Goal: Task Accomplishment & Management: Manage account settings

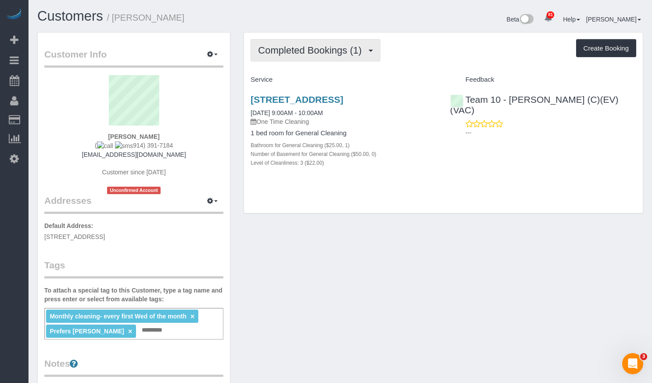
click at [337, 61] on button "Completed Bookings (1)" at bounding box center [315, 50] width 130 height 22
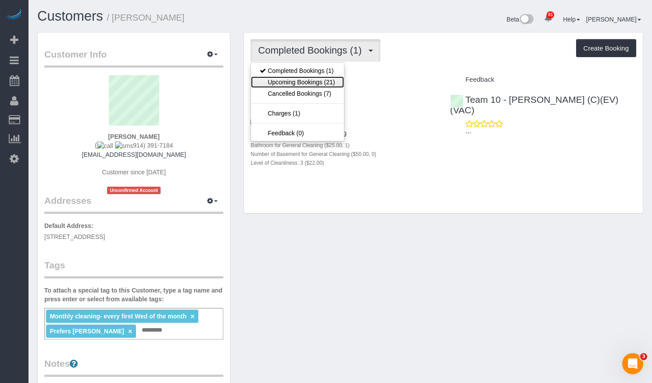
click at [324, 82] on link "Upcoming Bookings (21)" at bounding box center [297, 81] width 93 height 11
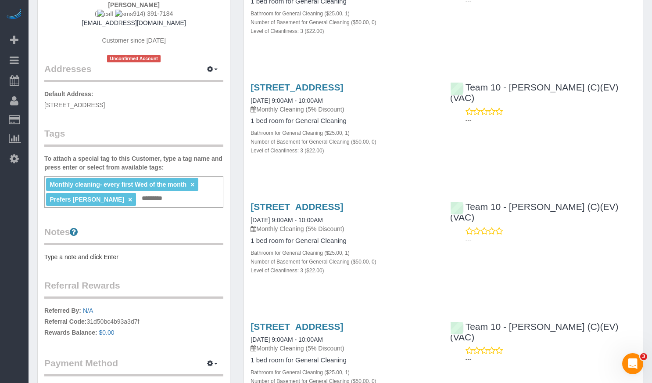
scroll to position [175, 0]
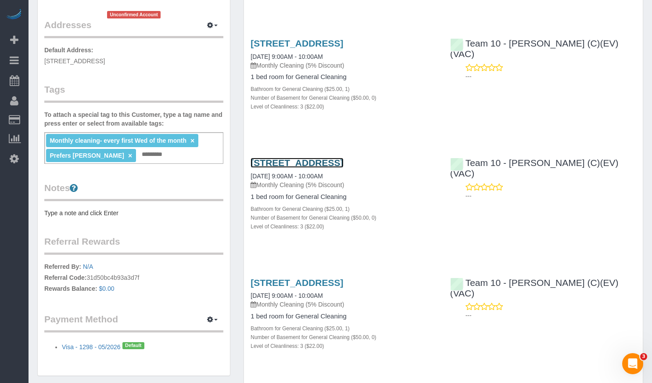
drag, startPoint x: 347, startPoint y: 182, endPoint x: 303, endPoint y: 180, distance: 44.3
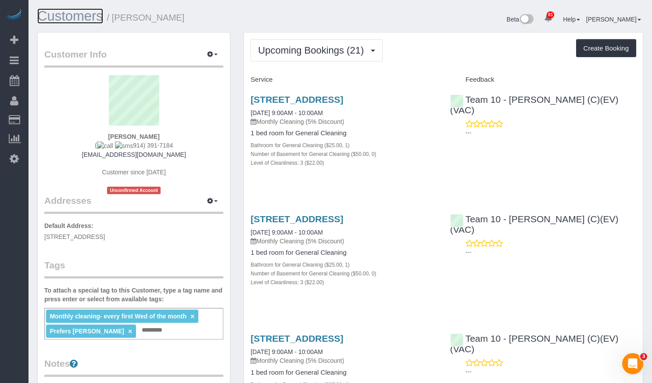
click at [75, 14] on link "Customers" at bounding box center [70, 15] width 66 height 15
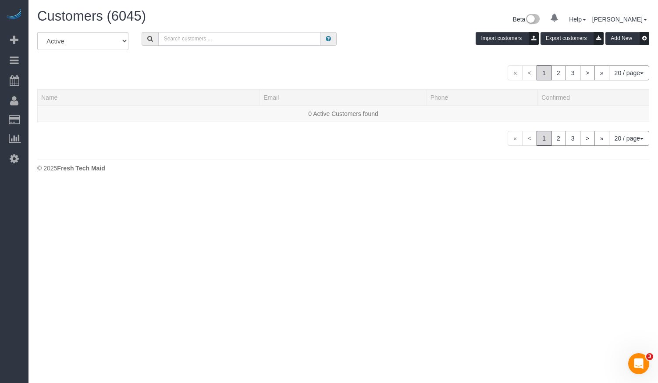
click at [177, 34] on input "text" at bounding box center [239, 39] width 162 height 14
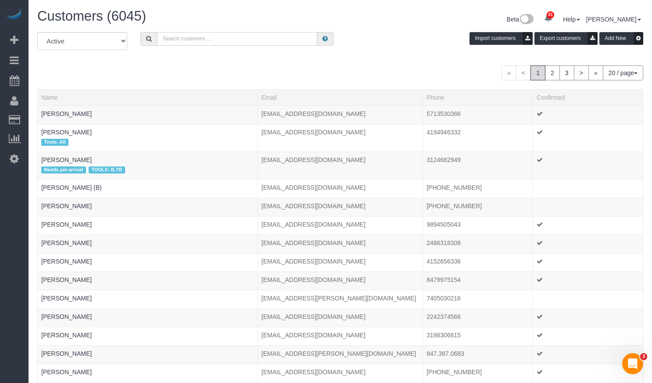
paste input "Meagan LeGear"
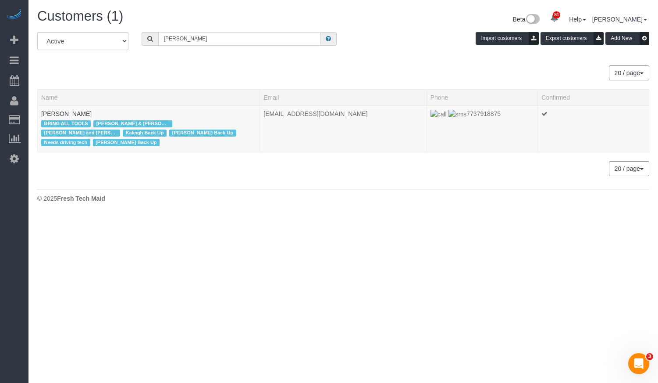
drag, startPoint x: 220, startPoint y: 42, endPoint x: 130, endPoint y: 24, distance: 91.8
click at [131, 24] on div "Customers (1) Beta 81 Your Notifications You have 0 alerts × You have 1 to char…" at bounding box center [344, 107] width 630 height 215
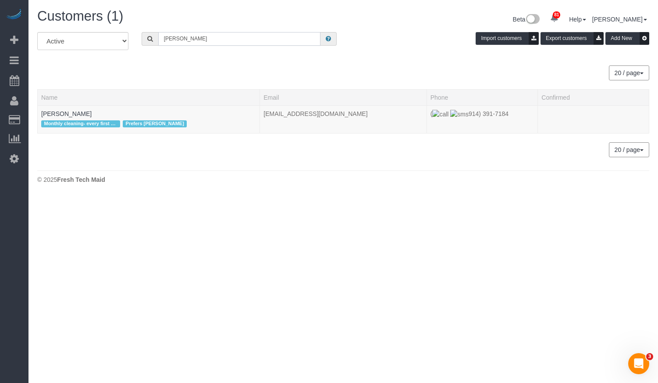
click at [263, 41] on input "Alexis Cohen-Pena" at bounding box center [239, 39] width 162 height 14
drag, startPoint x: 219, startPoint y: 38, endPoint x: 125, endPoint y: 32, distance: 94.1
click at [129, 33] on div "All Active Archived Alexis Cohen-Pena Import customers Export customers Add New" at bounding box center [344, 44] width 626 height 25
type input "angela roudez"
click at [68, 120] on span "Commercial - Small Office" at bounding box center [74, 123] width 66 height 7
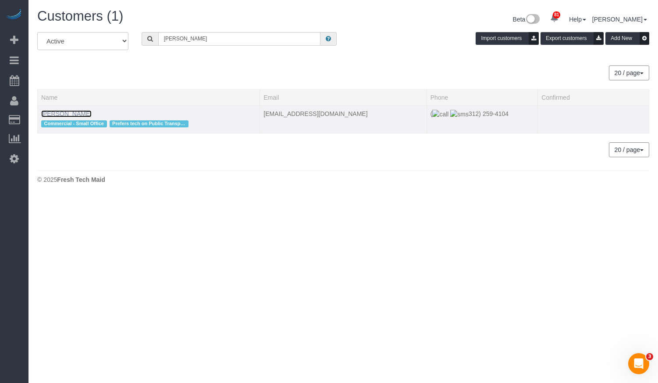
click at [68, 116] on link "Angela Roudez" at bounding box center [66, 113] width 50 height 7
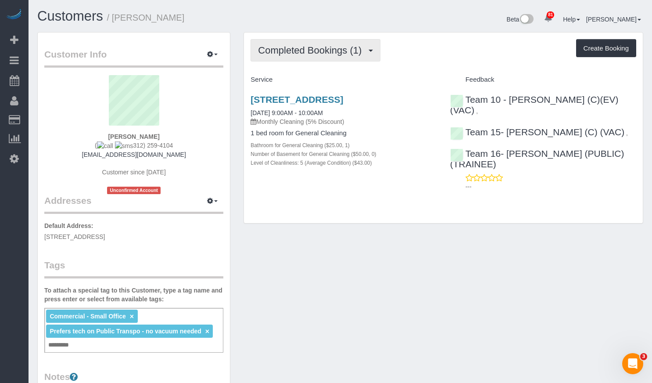
click at [333, 60] on button "Completed Bookings (1)" at bounding box center [315, 50] width 130 height 22
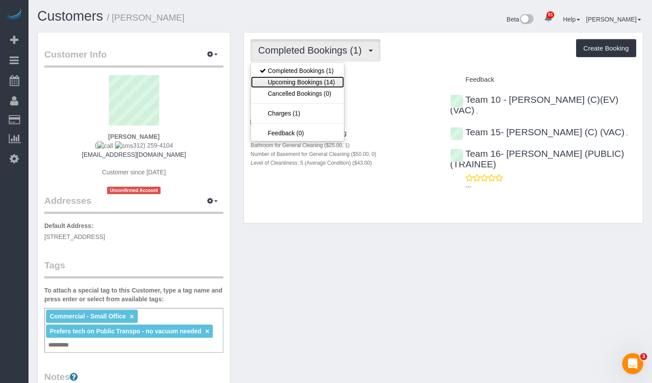
click at [318, 78] on link "Upcoming Bookings (14)" at bounding box center [297, 81] width 93 height 11
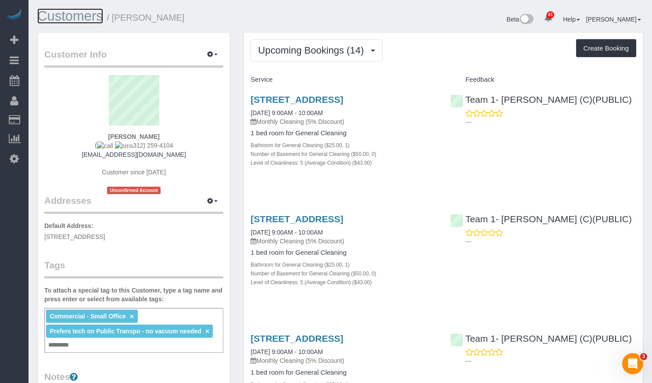
click at [66, 20] on link "Customers" at bounding box center [70, 15] width 66 height 15
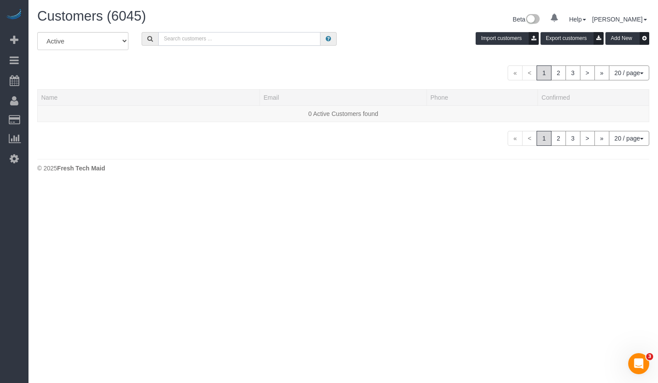
click at [185, 43] on input "text" at bounding box center [239, 39] width 162 height 14
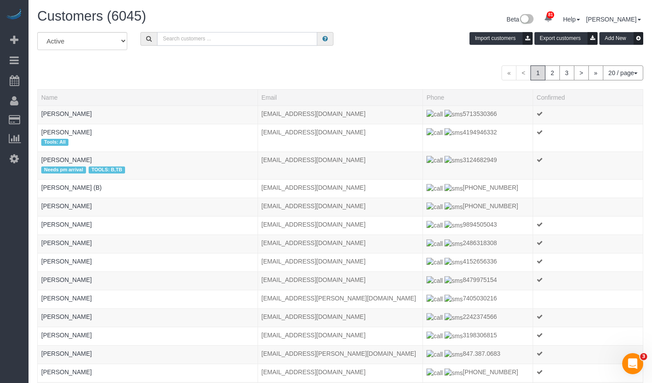
click at [208, 38] on input "text" at bounding box center [237, 39] width 160 height 14
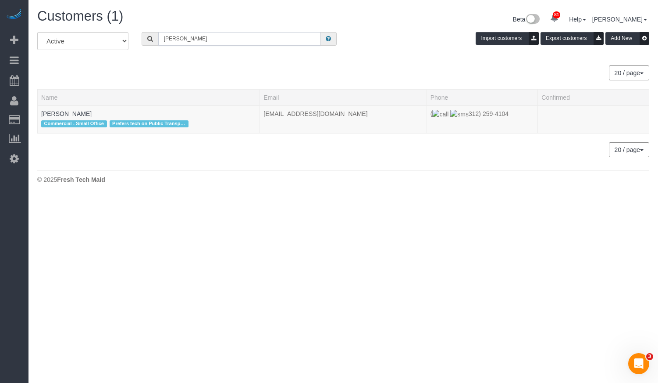
drag, startPoint x: 232, startPoint y: 39, endPoint x: 105, endPoint y: 33, distance: 127.3
click at [122, 35] on div "All Active Archived angela roudez Import customers Export customers Add New" at bounding box center [344, 44] width 626 height 25
paste input "William Pridmore"
click at [244, 169] on div "Customers (1) Beta 81 Your Notifications You have 0 alerts × You have 1 to char…" at bounding box center [344, 98] width 630 height 197
click at [188, 78] on div "20 / page 10 / page 20 / page 30 / page 40 / page 50 / page 100 / page" at bounding box center [343, 72] width 612 height 15
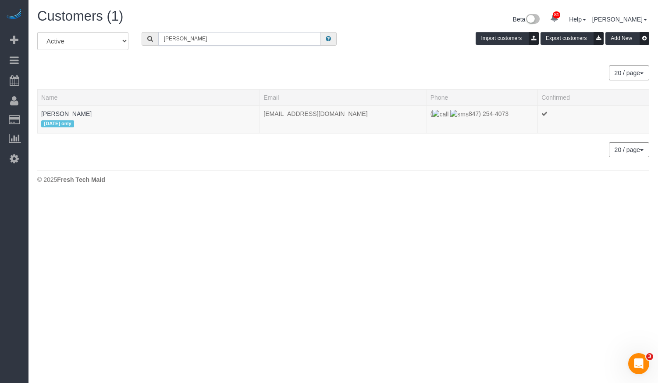
drag, startPoint x: 247, startPoint y: 37, endPoint x: 158, endPoint y: 37, distance: 88.6
click at [158, 37] on input "William Pridmore" at bounding box center [239, 39] width 162 height 14
click at [208, 39] on input "earl shraiberg" at bounding box center [239, 39] width 162 height 14
click at [215, 36] on input "earl shraiberg" at bounding box center [239, 39] width 162 height 14
drag, startPoint x: 72, startPoint y: 34, endPoint x: 64, endPoint y: 33, distance: 7.9
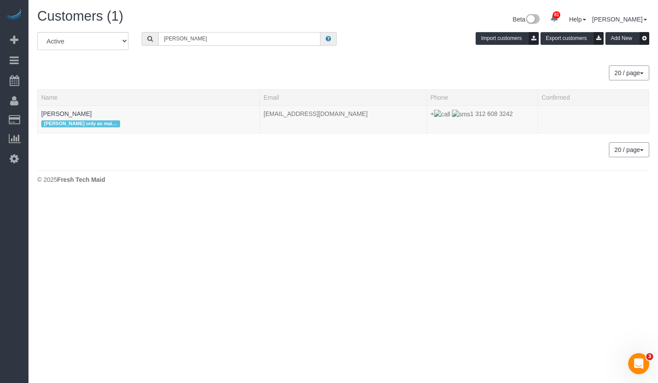
click at [67, 33] on div "All Active Archived earl shraiberg Import customers Export customers Add New" at bounding box center [344, 44] width 626 height 25
type input "Corine Carlson"
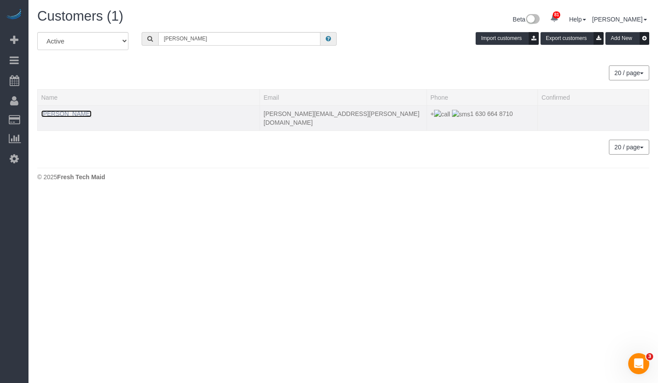
click at [53, 110] on link "Corine Carlson" at bounding box center [66, 113] width 50 height 7
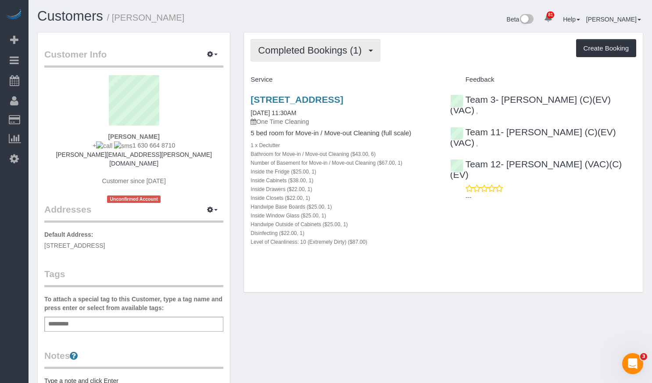
click at [343, 51] on span "Completed Bookings (1)" at bounding box center [312, 50] width 108 height 11
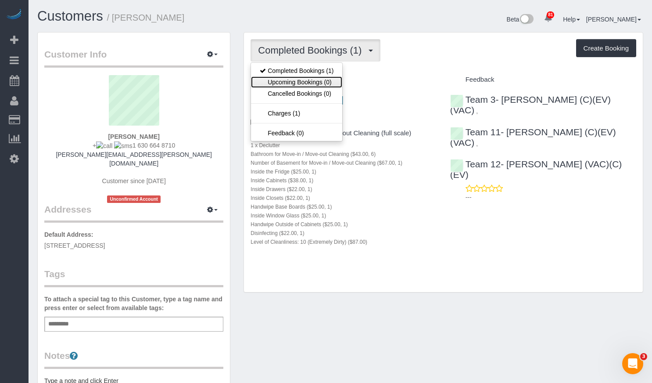
click at [330, 83] on link "Upcoming Bookings (0)" at bounding box center [296, 81] width 91 height 11
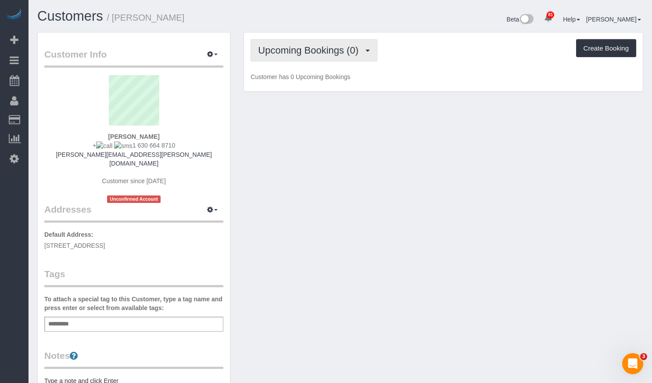
click at [296, 48] on span "Upcoming Bookings (0)" at bounding box center [310, 50] width 105 height 11
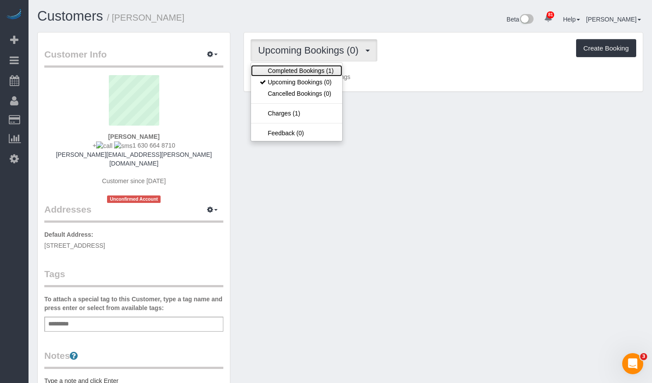
click at [301, 74] on link "Completed Bookings (1)" at bounding box center [296, 70] width 91 height 11
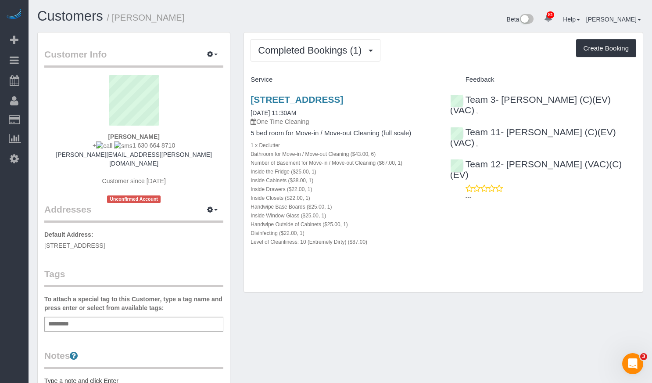
drag, startPoint x: 305, startPoint y: 98, endPoint x: 434, endPoint y: 95, distance: 129.0
click at [434, 95] on div "Completed Bookings (1) Completed Bookings (1) Upcoming Bookings (0) Cancelled B…" at bounding box center [443, 162] width 400 height 261
copy link "2480 N Lakeview Ave, Chicago, IL 60614"
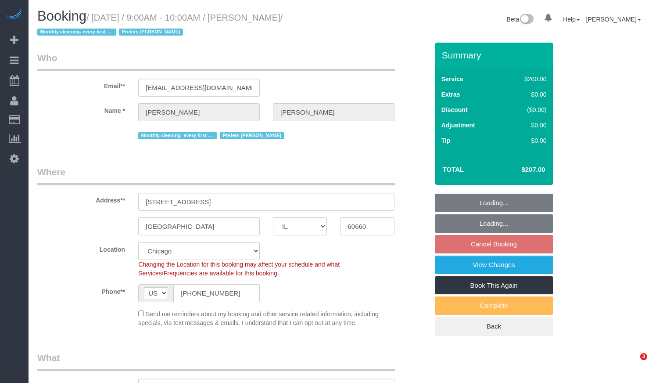
select select "IL"
select select "512"
select select "number:1"
select select "number:69"
select select "number:139"
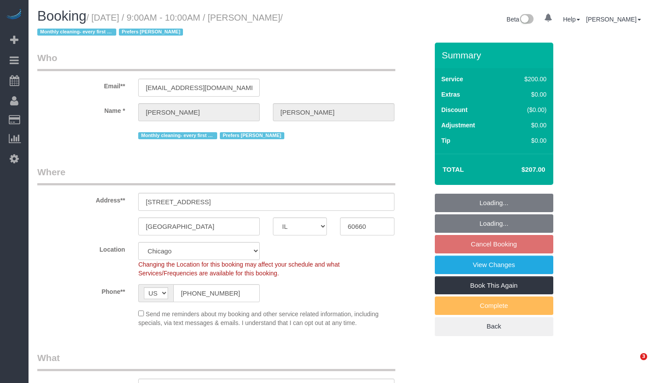
select select "number:106"
select select "object:1195"
select select "3"
select select "spot1"
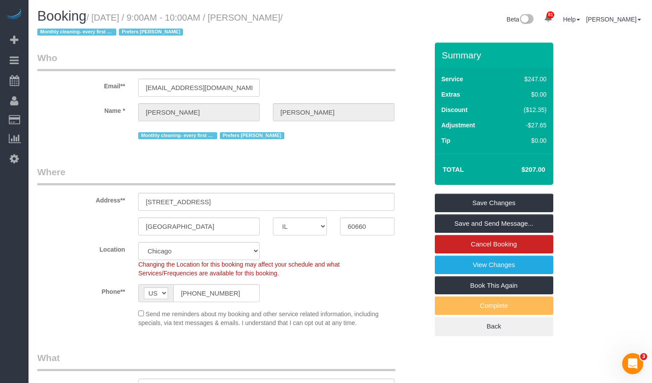
drag, startPoint x: 525, startPoint y: 169, endPoint x: 532, endPoint y: 170, distance: 7.0
click at [532, 170] on h4 "$207.00" at bounding box center [520, 169] width 50 height 7
click at [515, 167] on h4 "$207.00" at bounding box center [520, 169] width 50 height 7
drag, startPoint x: 515, startPoint y: 167, endPoint x: 525, endPoint y: 166, distance: 9.3
click at [525, 166] on h4 "$207.00" at bounding box center [520, 169] width 50 height 7
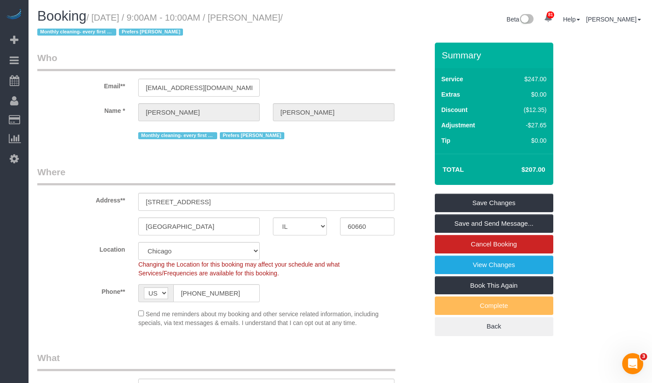
click at [518, 168] on h4 "$207.00" at bounding box center [520, 169] width 50 height 7
drag, startPoint x: 522, startPoint y: 168, endPoint x: 535, endPoint y: 172, distance: 13.2
click at [535, 172] on h4 "$207.00" at bounding box center [520, 169] width 50 height 7
copy h4 "$207"
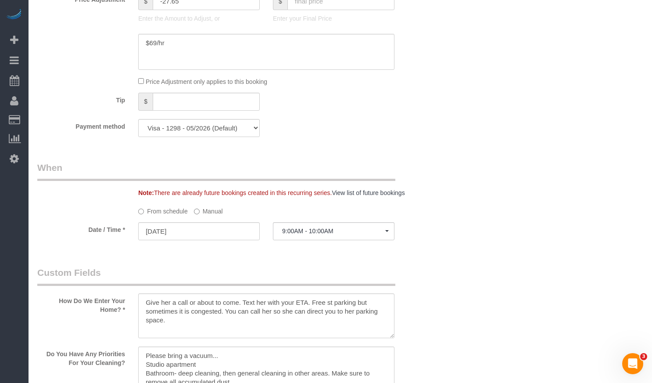
scroll to position [805, 0]
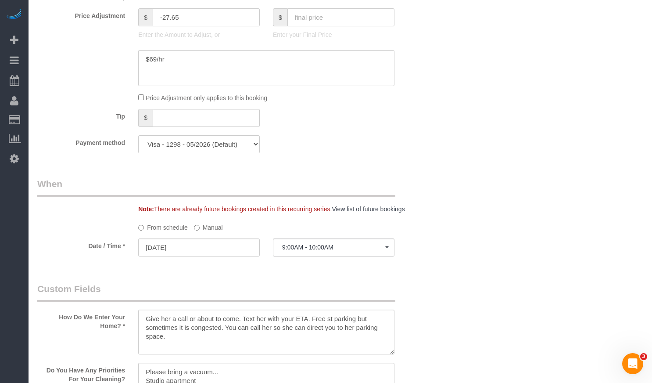
click at [215, 228] on label "Manual" at bounding box center [208, 226] width 29 height 12
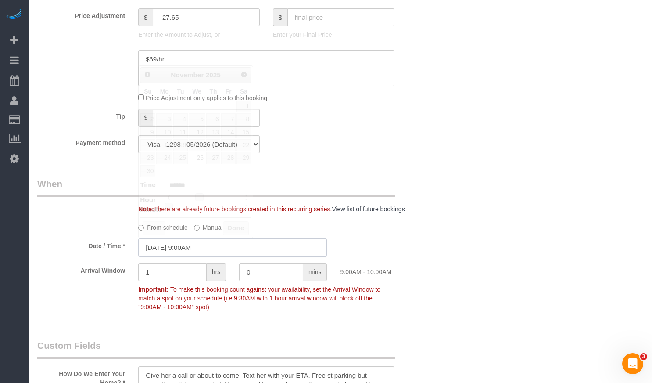
click at [194, 248] on input "11/26/2025 9:00AM" at bounding box center [232, 247] width 189 height 18
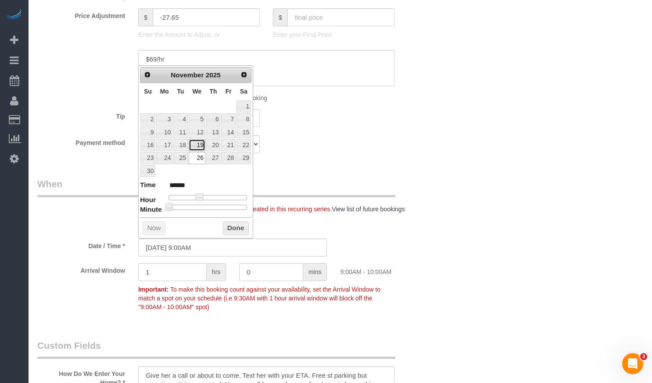
click at [203, 146] on link "19" at bounding box center [197, 145] width 17 height 12
type input "11/19/2025 9:00AM"
click at [235, 232] on button "Done" at bounding box center [236, 228] width 26 height 14
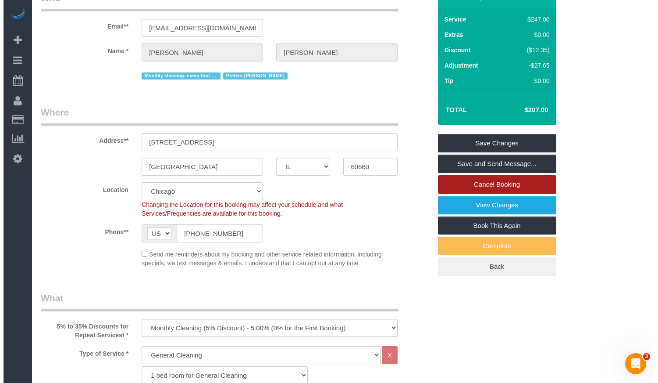
scroll to position [0, 0]
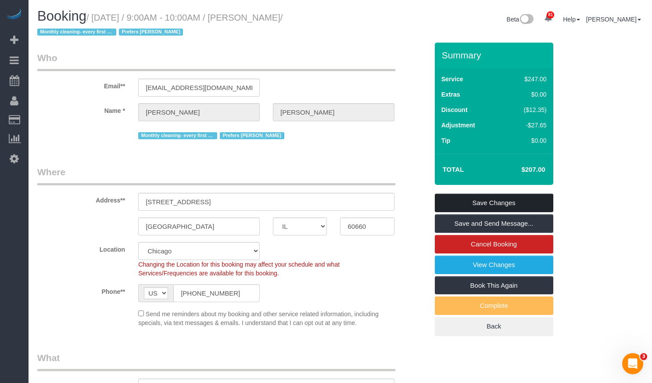
click at [487, 199] on link "Save Changes" at bounding box center [494, 202] width 118 height 18
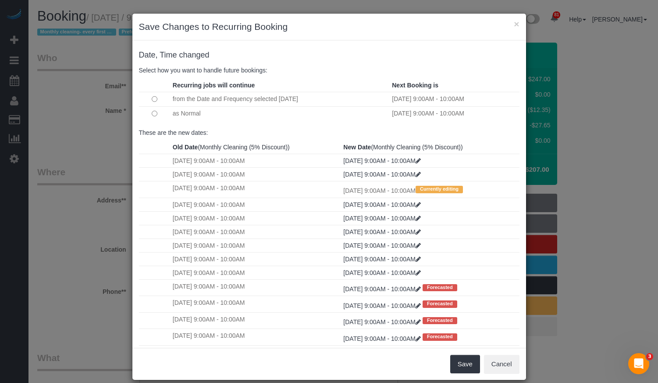
click at [150, 118] on td at bounding box center [155, 113] width 32 height 14
click at [462, 359] on button "Save" at bounding box center [466, 363] width 30 height 18
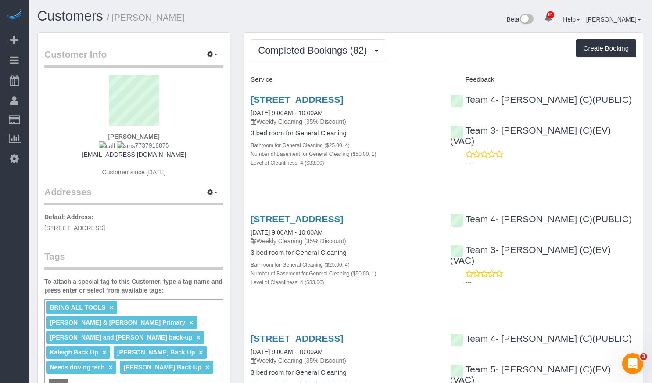
scroll to position [44, 0]
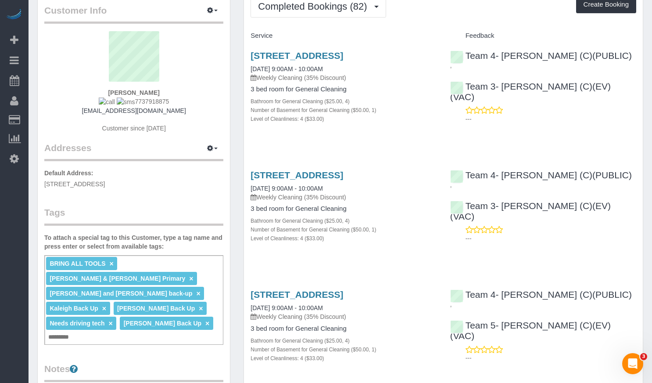
click at [169, 91] on div "Meagan LeGear 7737918875 meagan.legear@gmail.com Customer since 2024" at bounding box center [133, 86] width 179 height 110
drag, startPoint x: 171, startPoint y: 101, endPoint x: 128, endPoint y: 103, distance: 42.6
click at [128, 103] on div "Meagan LeGear 7737918875 meagan.legear@gmail.com Customer since 2024" at bounding box center [133, 86] width 179 height 110
copy span "7737918875"
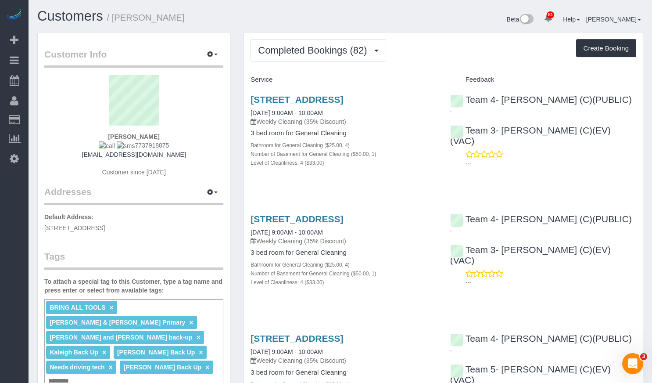
click at [205, 24] on div "Customers / Meagan LeGear" at bounding box center [186, 18] width 310 height 19
click at [323, 39] on button "Completed Bookings (82)" at bounding box center [317, 50] width 135 height 22
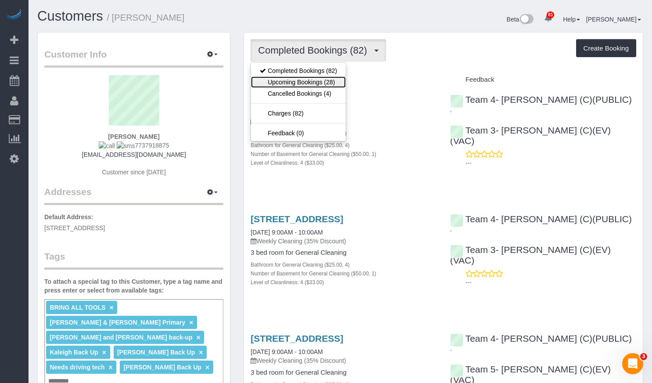
click at [300, 82] on link "Upcoming Bookings (28)" at bounding box center [298, 81] width 95 height 11
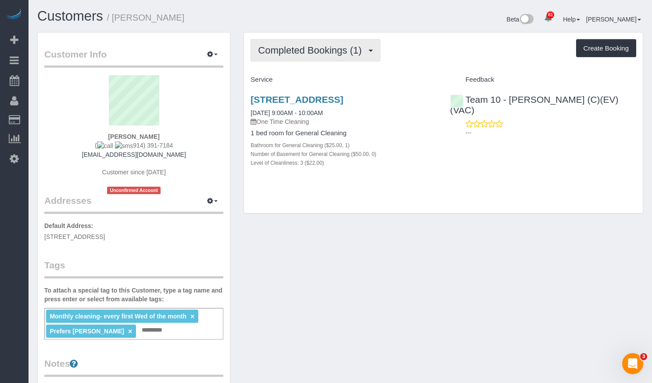
click at [303, 54] on span "Completed Bookings (1)" at bounding box center [312, 50] width 108 height 11
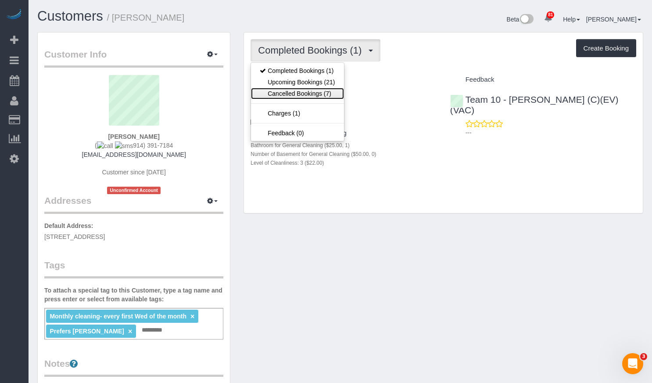
click at [301, 88] on link "Cancelled Bookings (7)" at bounding box center [297, 93] width 93 height 11
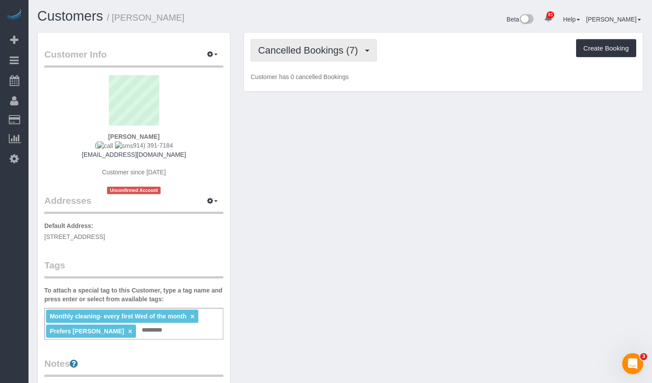
drag, startPoint x: 303, startPoint y: 56, endPoint x: 301, endPoint y: 67, distance: 10.6
click at [302, 56] on button "Cancelled Bookings (7)" at bounding box center [313, 50] width 126 height 22
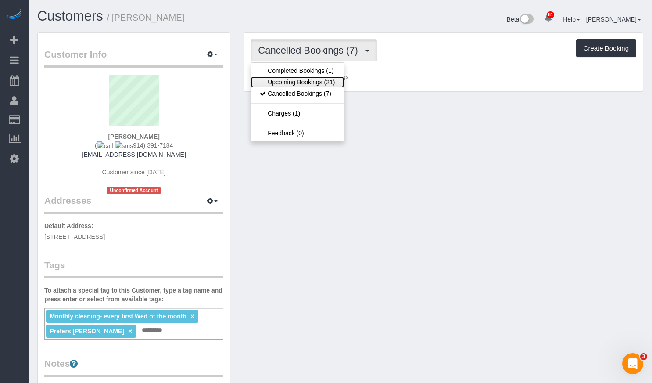
click at [303, 79] on link "Upcoming Bookings (21)" at bounding box center [297, 81] width 93 height 11
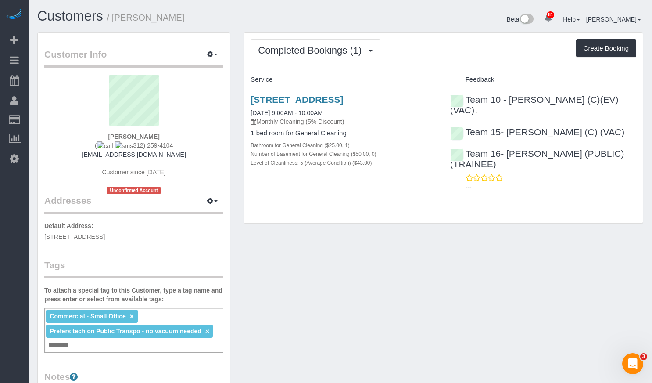
click at [322, 38] on div "Completed Bookings (1) Completed Bookings (1) Upcoming Bookings (14) Cancelled …" at bounding box center [443, 127] width 399 height 191
click at [322, 54] on span "Completed Bookings (1)" at bounding box center [312, 50] width 108 height 11
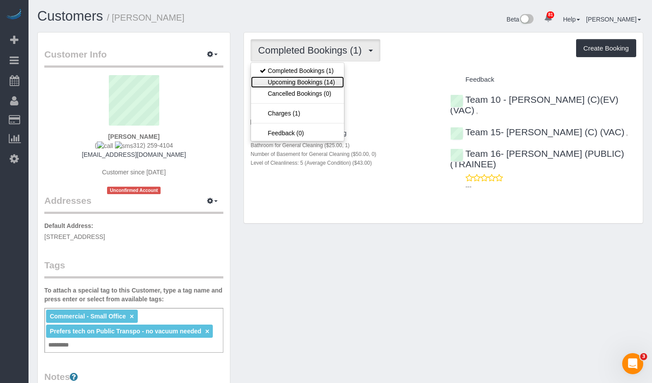
click at [322, 82] on link "Upcoming Bookings (14)" at bounding box center [297, 81] width 93 height 11
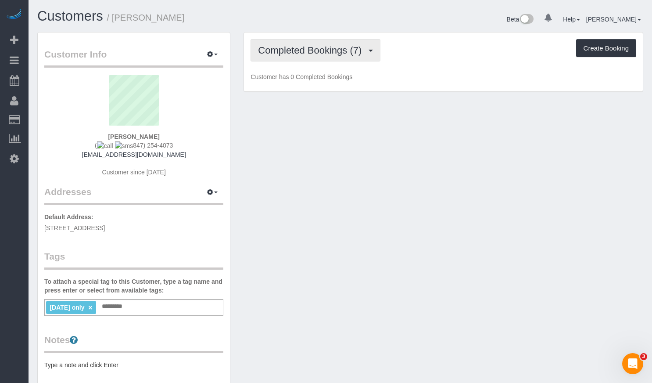
click at [314, 55] on span "Completed Bookings (7)" at bounding box center [312, 50] width 108 height 11
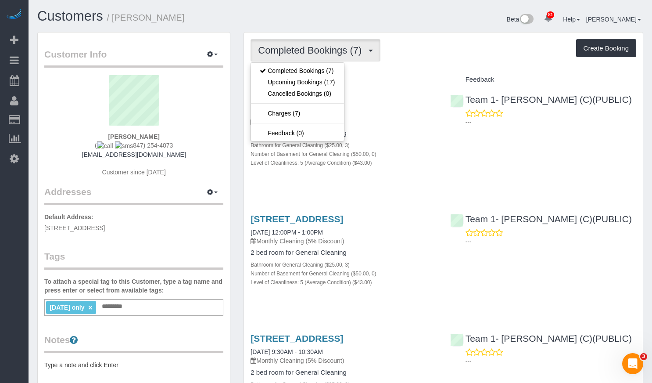
click at [325, 29] on div "Customers / William Pridmore Beta 81 Your Notifications You have 0 alerts × You…" at bounding box center [340, 20] width 619 height 23
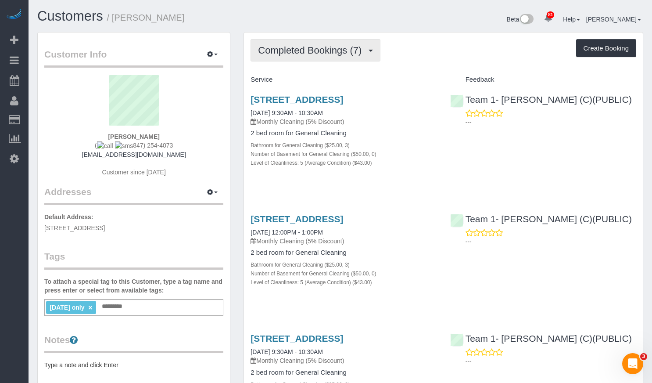
click at [317, 57] on button "Completed Bookings (7)" at bounding box center [315, 50] width 130 height 22
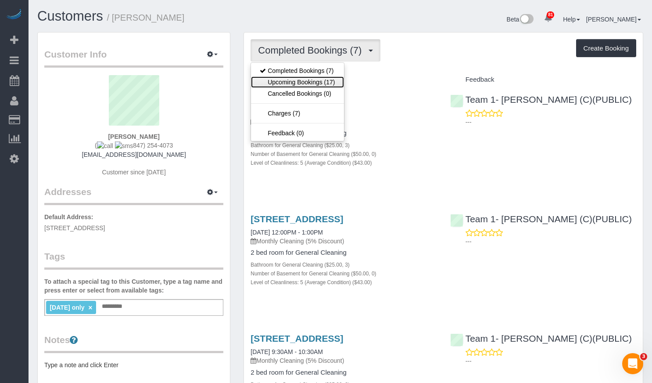
click at [309, 86] on link "Upcoming Bookings (17)" at bounding box center [297, 81] width 93 height 11
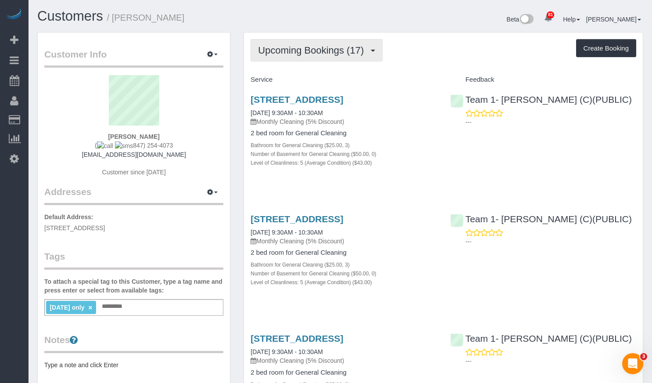
click at [333, 61] on button "Upcoming Bookings (17)" at bounding box center [316, 50] width 132 height 22
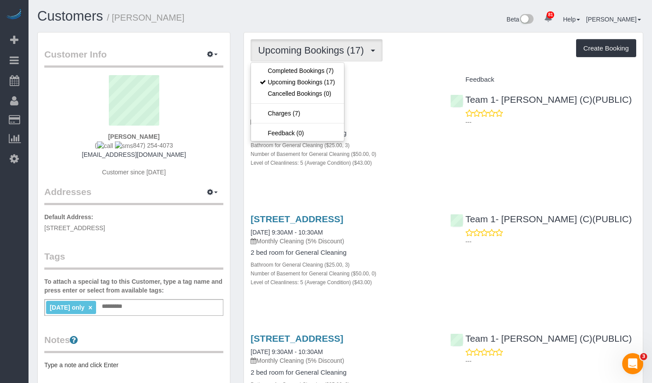
click at [386, 29] on div "Beta 81 Your Notifications You have 0 alerts × You have 1 to charge for 09/03/2…" at bounding box center [495, 20] width 310 height 23
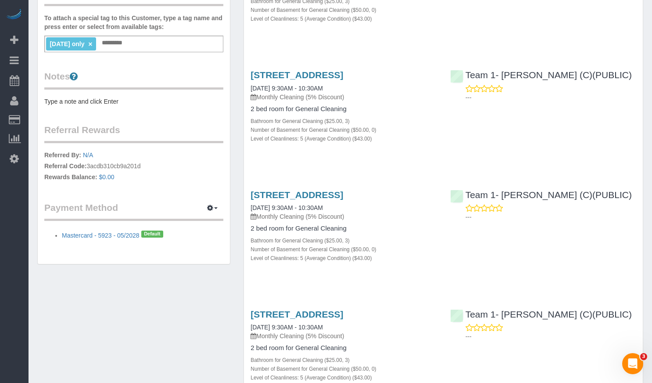
scroll to position [44, 0]
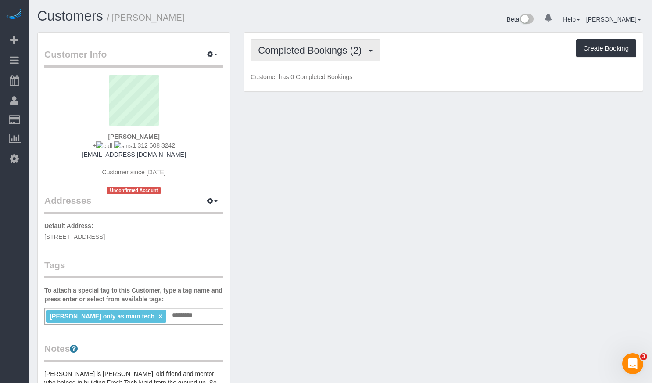
click at [315, 53] on span "Completed Bookings (2)" at bounding box center [312, 50] width 108 height 11
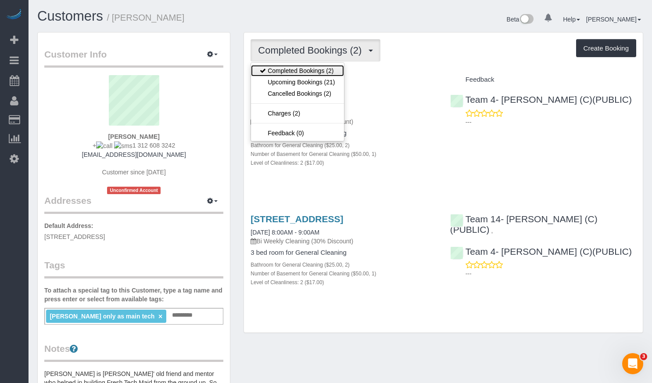
click at [313, 70] on link "Completed Bookings (2)" at bounding box center [297, 70] width 93 height 11
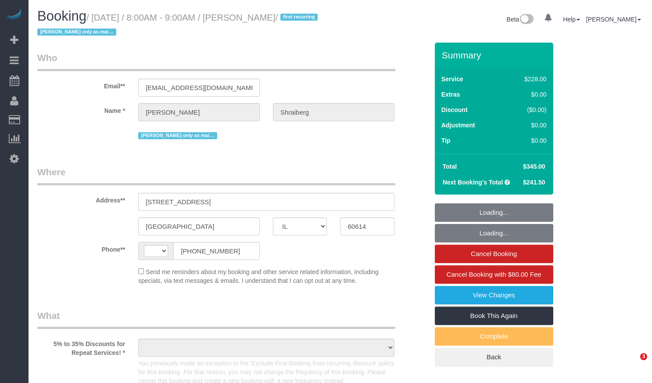
select select "IL"
select select "object:584"
select select "string:[GEOGRAPHIC_DATA]"
select select "string:fspay-47671b73-a863-420e-9875-5f0d55084612"
select select "512"
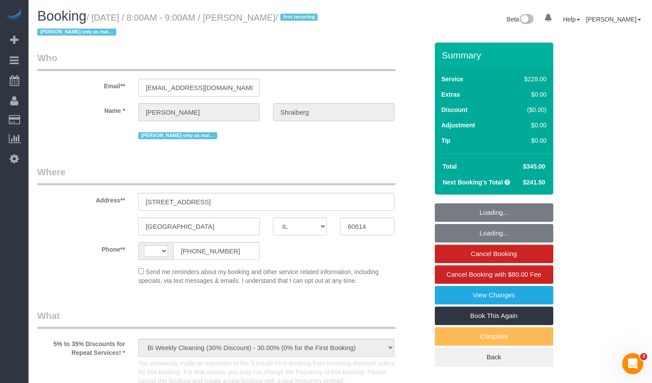
select select "2"
select select "1"
select select "2"
select select "number:1"
select select "number:66"
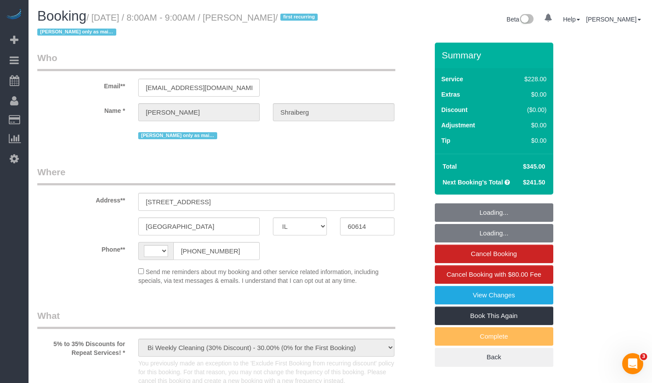
select select "number:139"
select select "number:107"
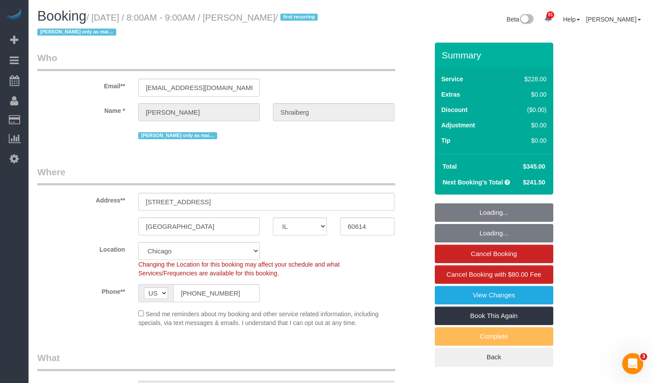
select select "spot1"
select select "object:1302"
select select "2"
select select "1"
select select "2"
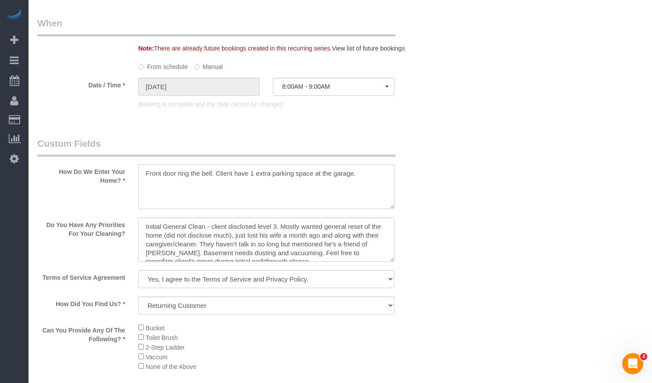
scroll to position [1058, 0]
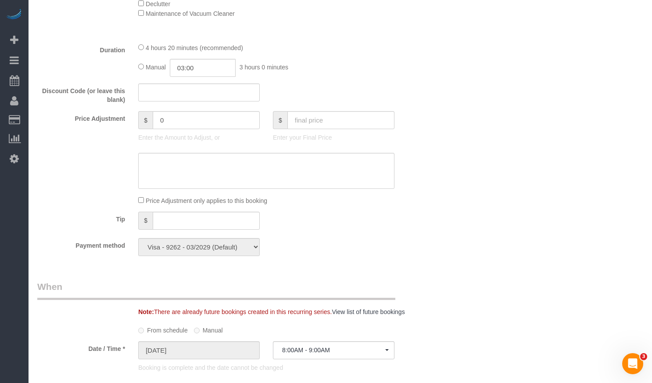
click at [316, 179] on textarea at bounding box center [266, 171] width 256 height 36
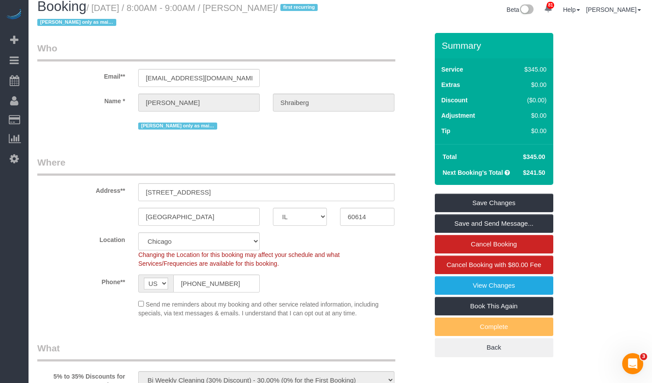
scroll to position [0, 0]
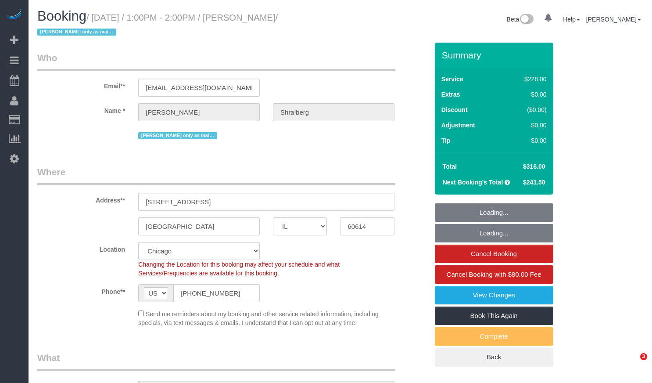
select select "IL"
select select "512"
select select "object:1301"
select select "2"
select select "1"
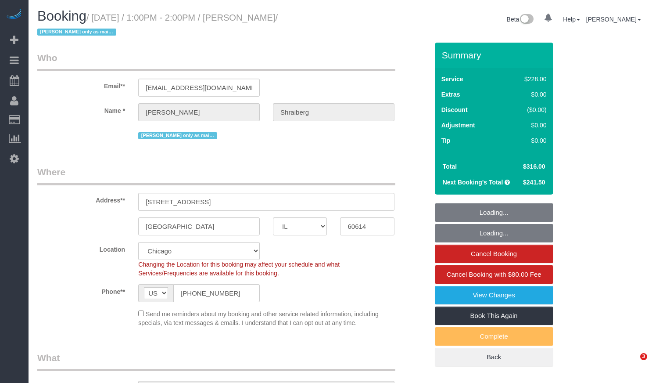
select select "2"
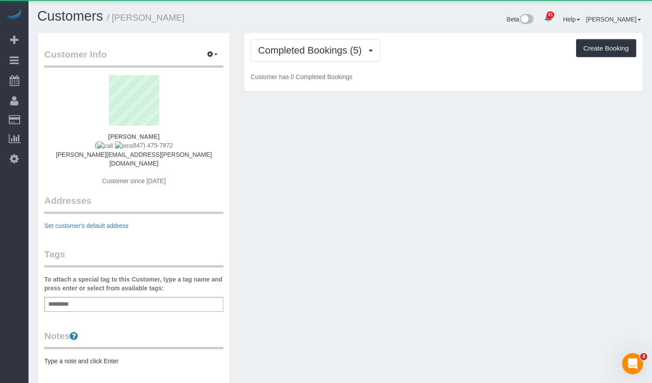
click at [300, 63] on div "Completed Bookings (5) Completed Bookings (5) Cancelled Bookings (0) Feedback (…" at bounding box center [443, 61] width 399 height 59
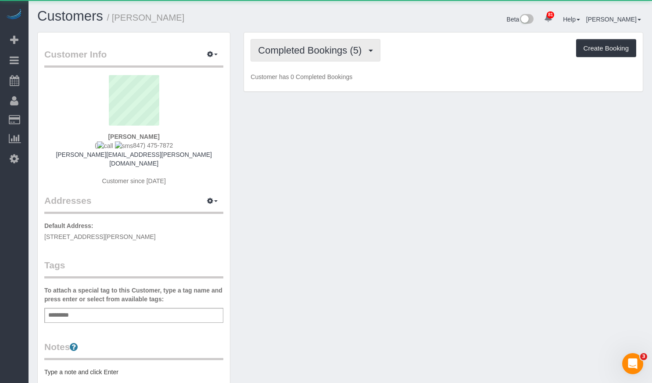
click at [298, 54] on span "Completed Bookings (5)" at bounding box center [312, 50] width 108 height 11
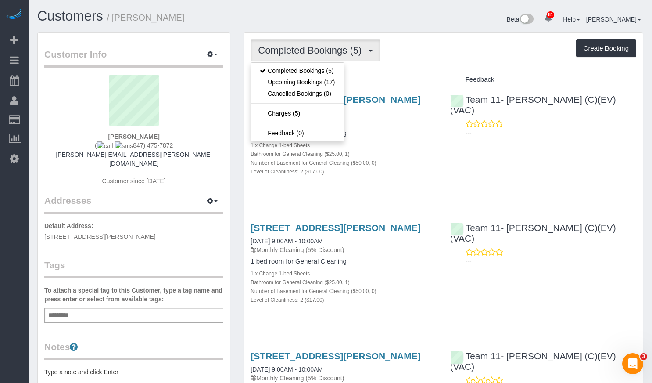
click at [307, 21] on h1 "Customers / [PERSON_NAME]" at bounding box center [185, 16] width 297 height 15
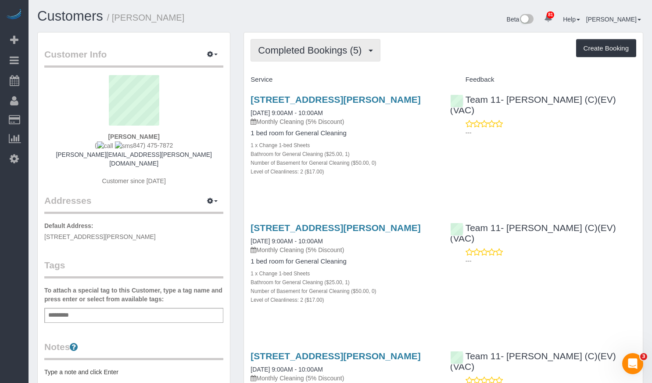
click at [290, 40] on button "Completed Bookings (5)" at bounding box center [315, 50] width 130 height 22
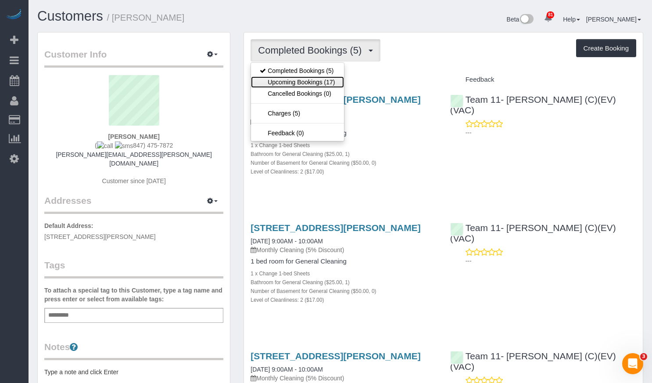
click at [292, 79] on link "Upcoming Bookings (17)" at bounding box center [297, 81] width 93 height 11
